Goal: Transaction & Acquisition: Download file/media

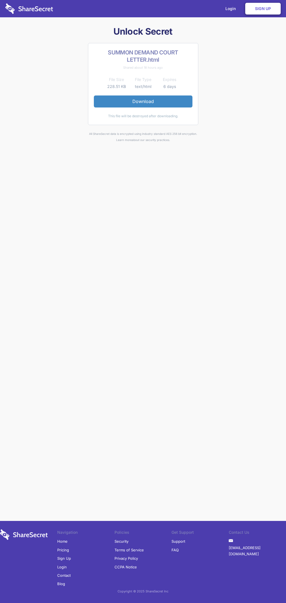
click at [143, 101] on link "Download" at bounding box center [143, 102] width 99 height 12
